Goal: Information Seeking & Learning: Learn about a topic

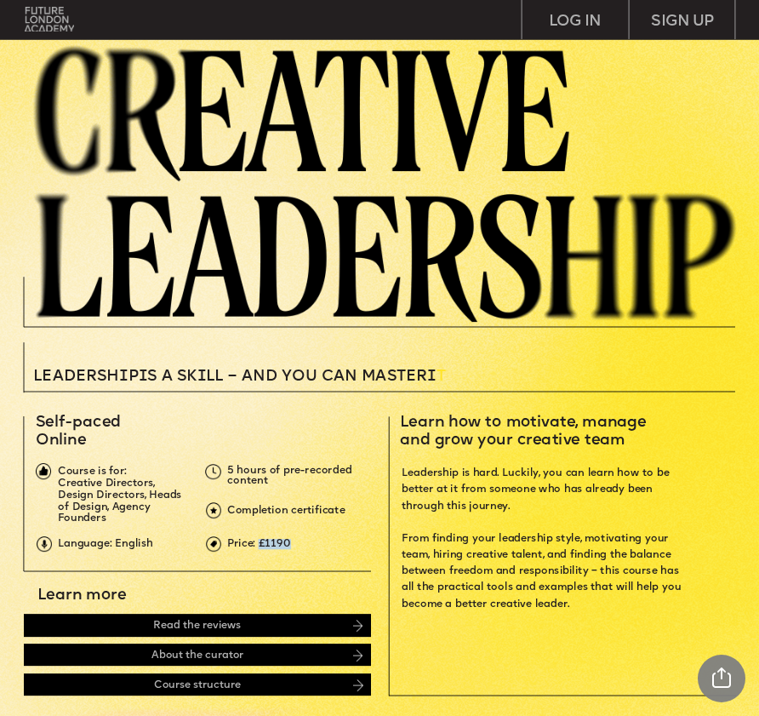
drag, startPoint x: 295, startPoint y: 542, endPoint x: 259, endPoint y: 544, distance: 36.6
click at [259, 544] on p "Price: £1190" at bounding box center [405, 544] width 356 height 10
copy span "£1190"
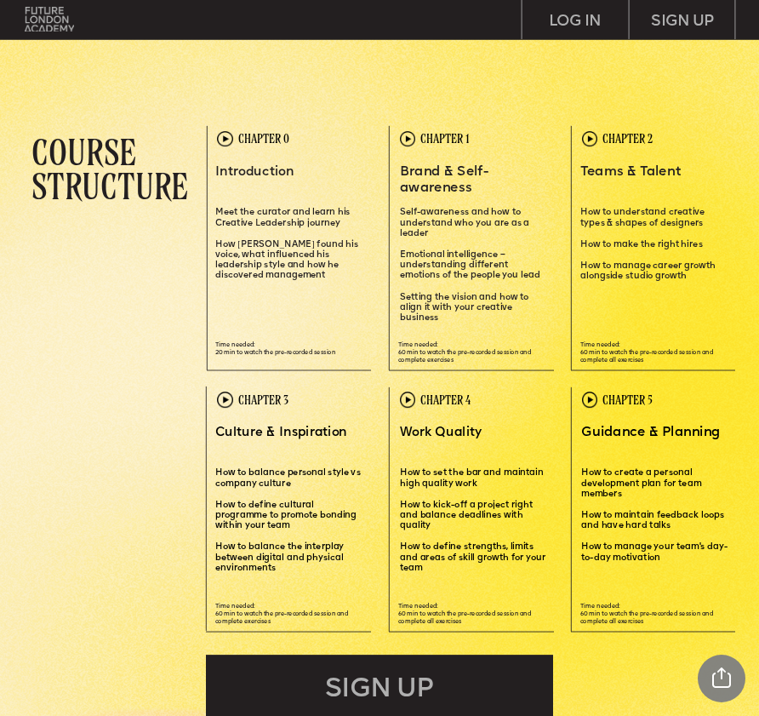
scroll to position [2138, 0]
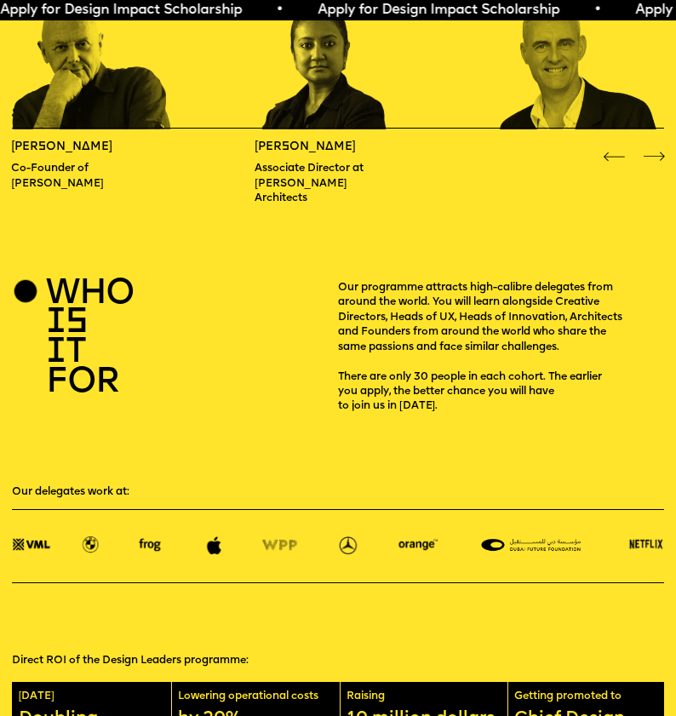
scroll to position [552, 0]
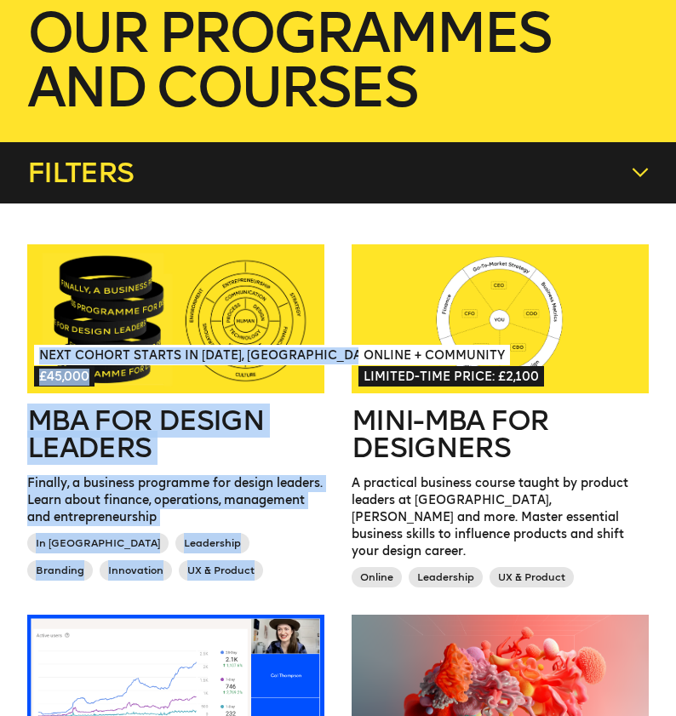
scroll to position [212, 0]
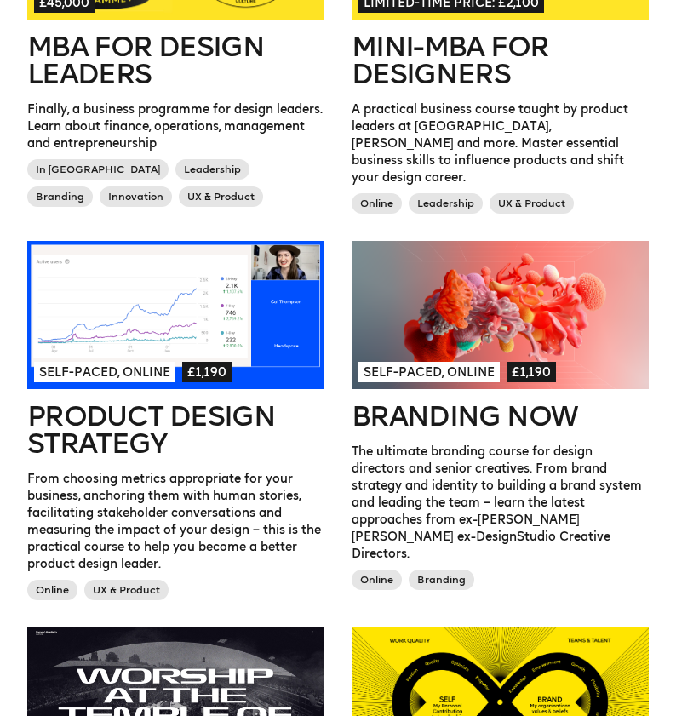
scroll to position [746, 0]
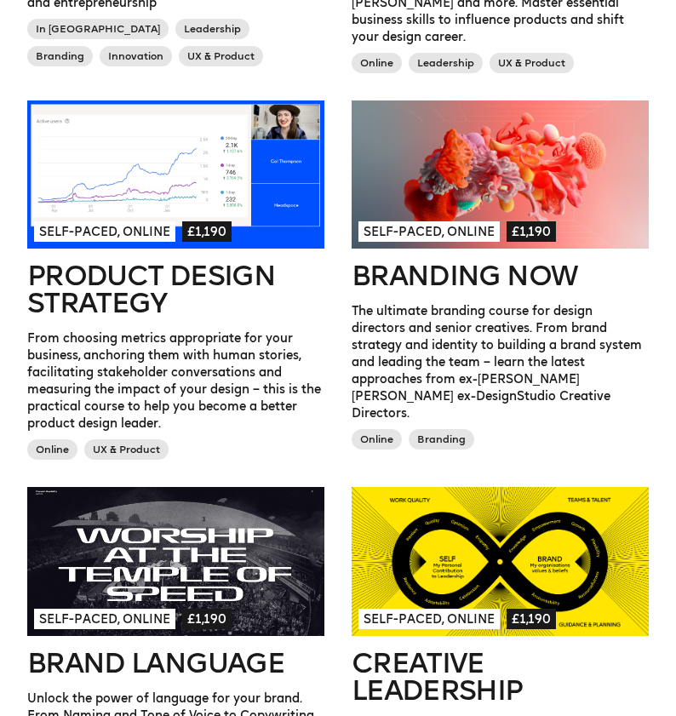
click at [93, 286] on h2 "Product Design Strategy" at bounding box center [175, 289] width 297 height 54
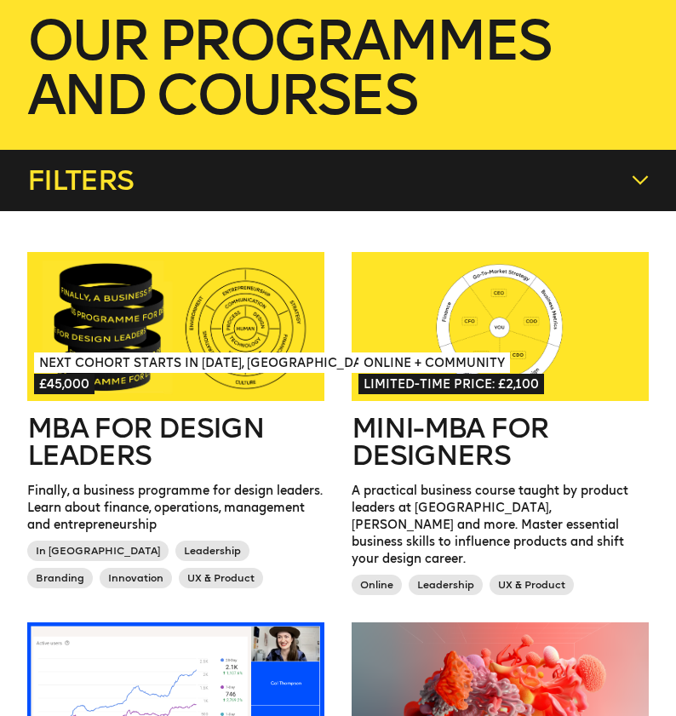
scroll to position [328, 0]
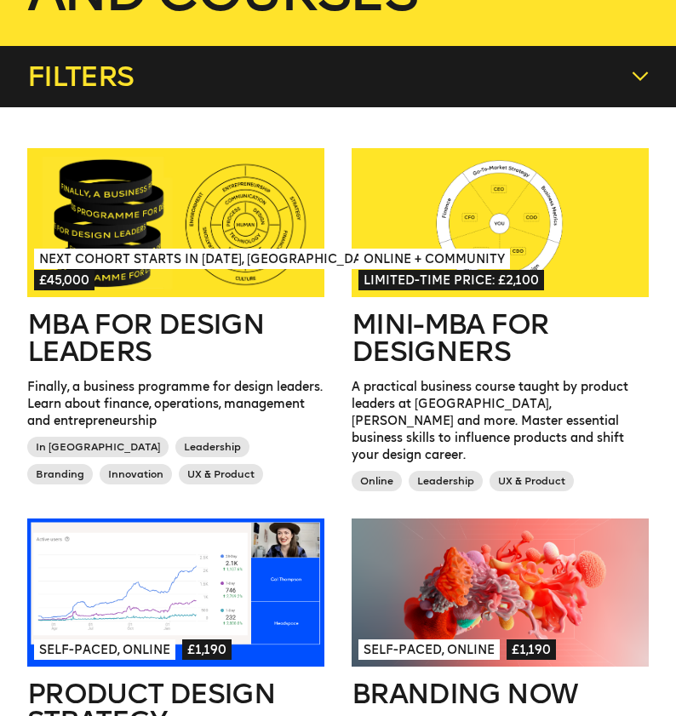
click at [174, 313] on h2 "MBA for Design Leaders" at bounding box center [175, 338] width 297 height 54
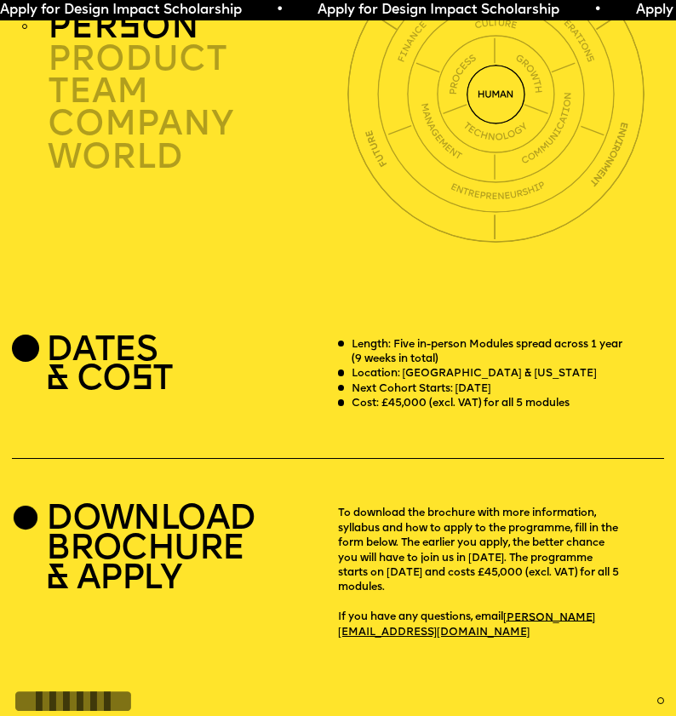
scroll to position [2490, 0]
